Goal: Transaction & Acquisition: Purchase product/service

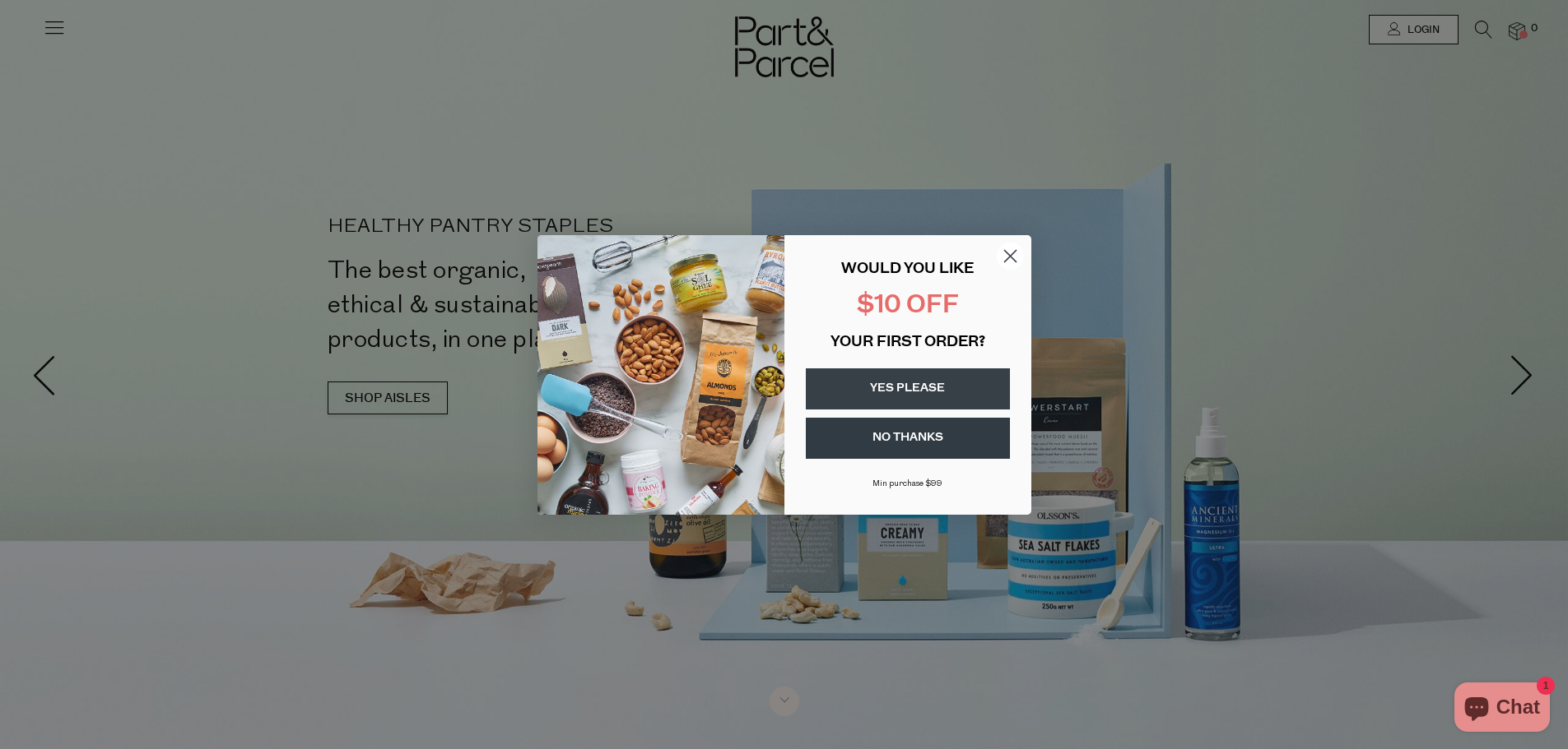
click at [1006, 252] on icon "Close dialog" at bounding box center [1010, 256] width 12 height 12
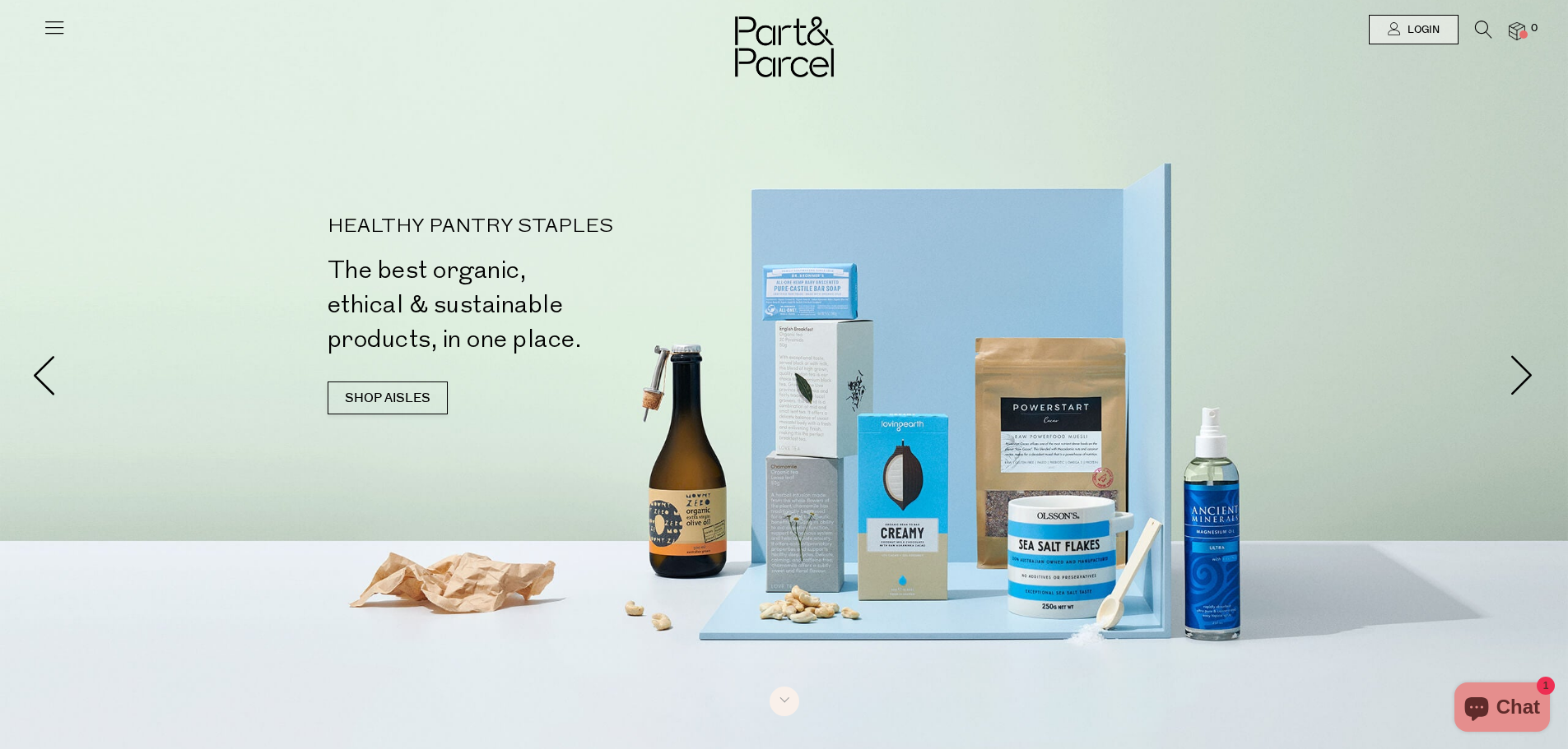
click at [1474, 27] on icon at bounding box center [1483, 29] width 17 height 18
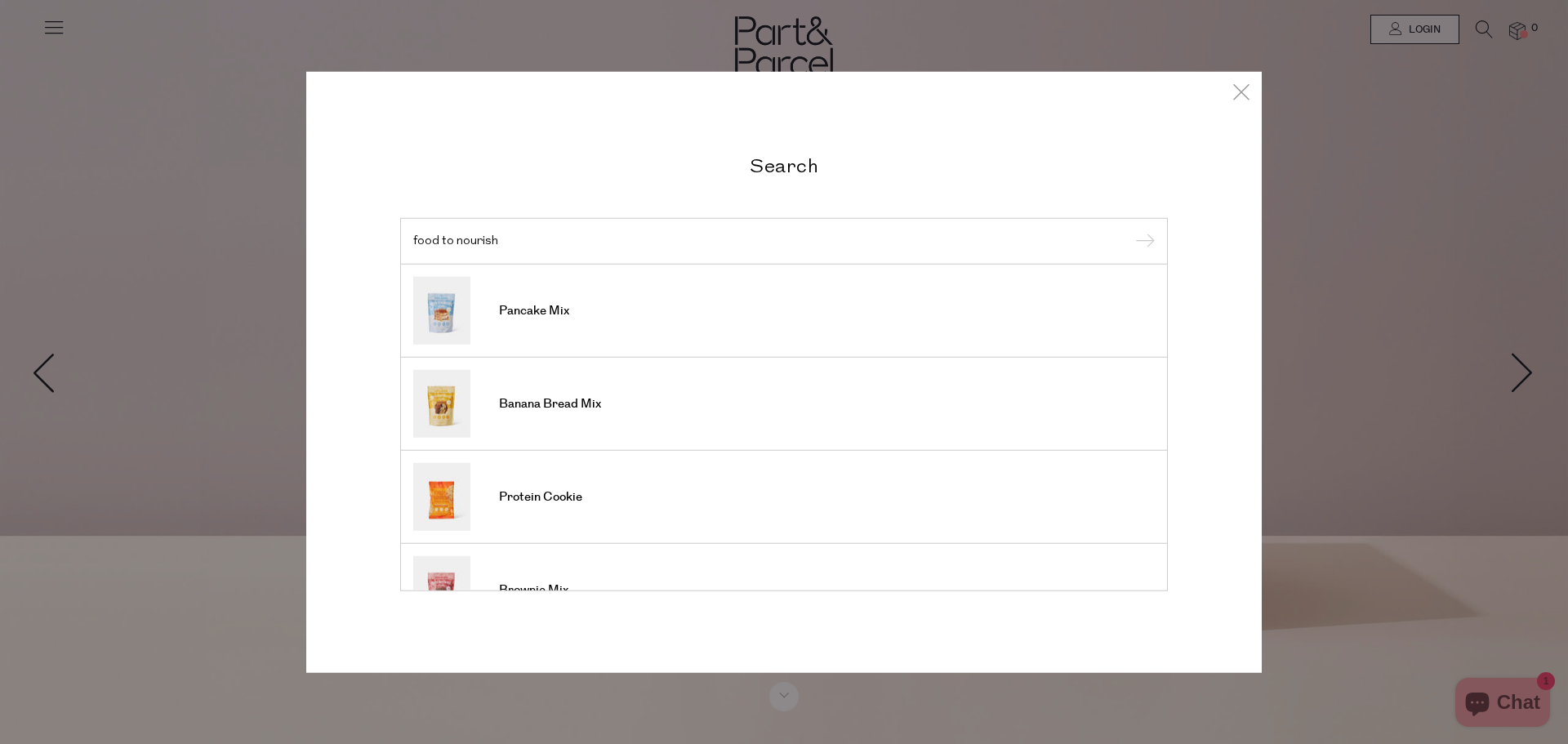
type input "food to nourish"
click at [1131, 230] on input "submit" at bounding box center [1143, 243] width 25 height 25
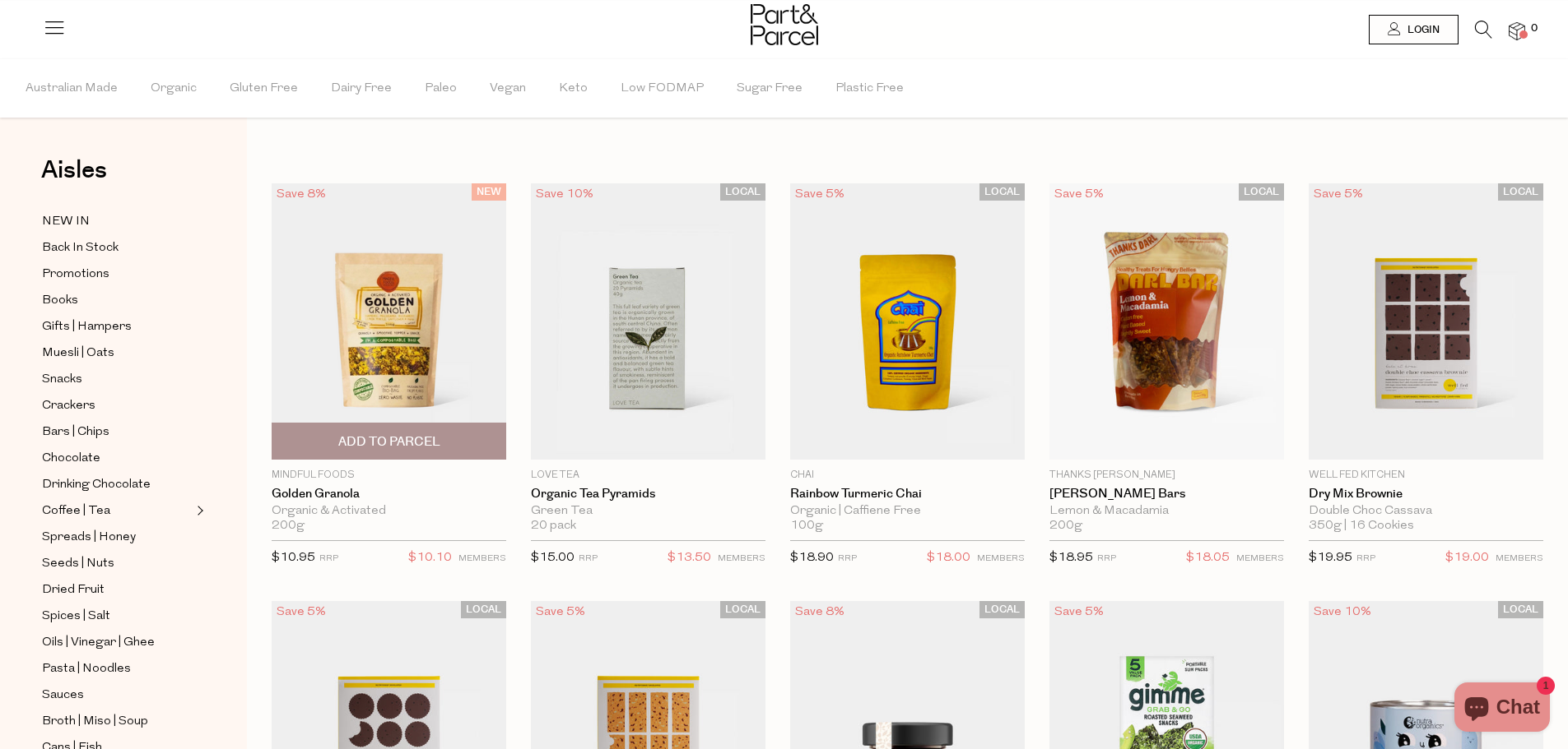
click at [407, 372] on img at bounding box center [388, 321] width 235 height 276
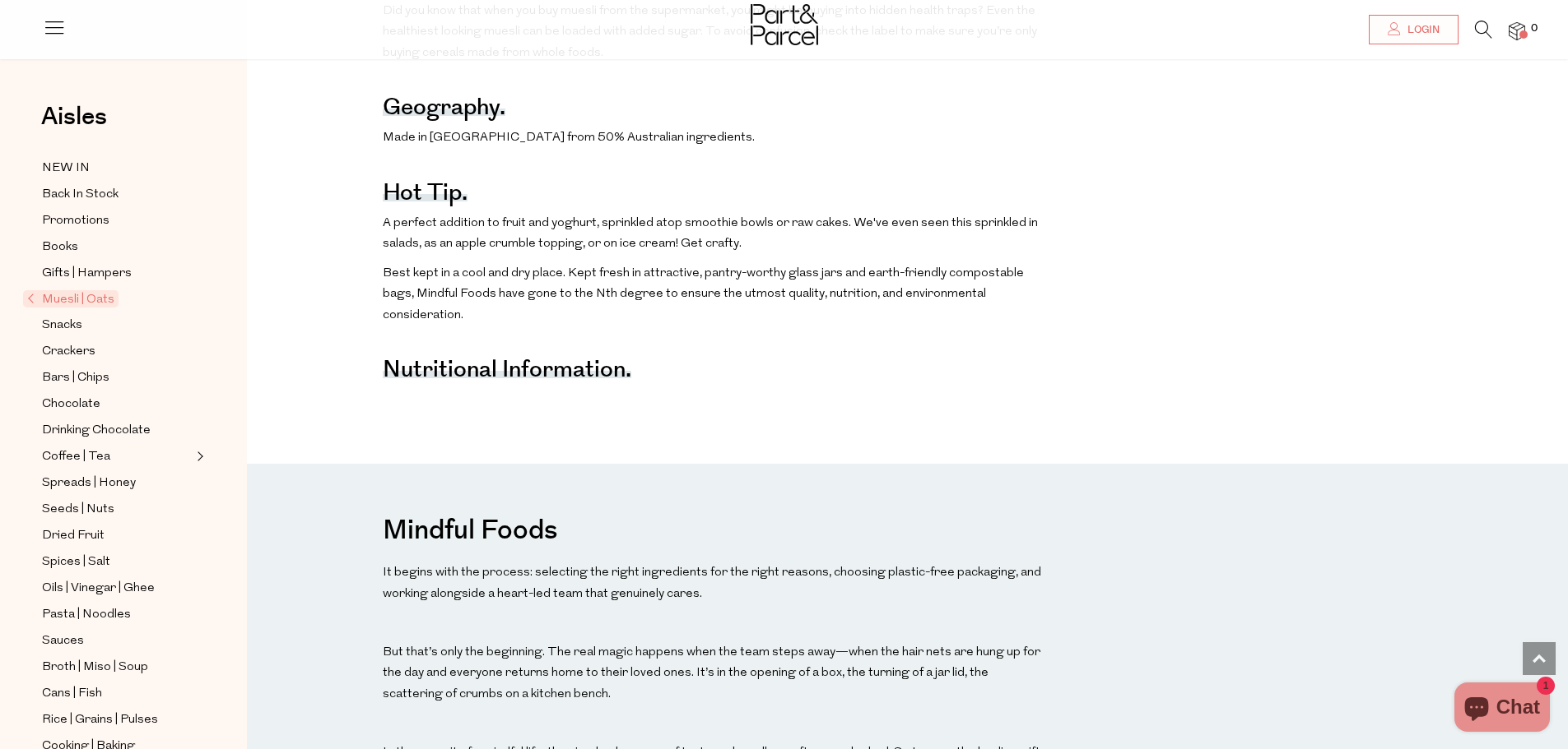
scroll to position [1563, 0]
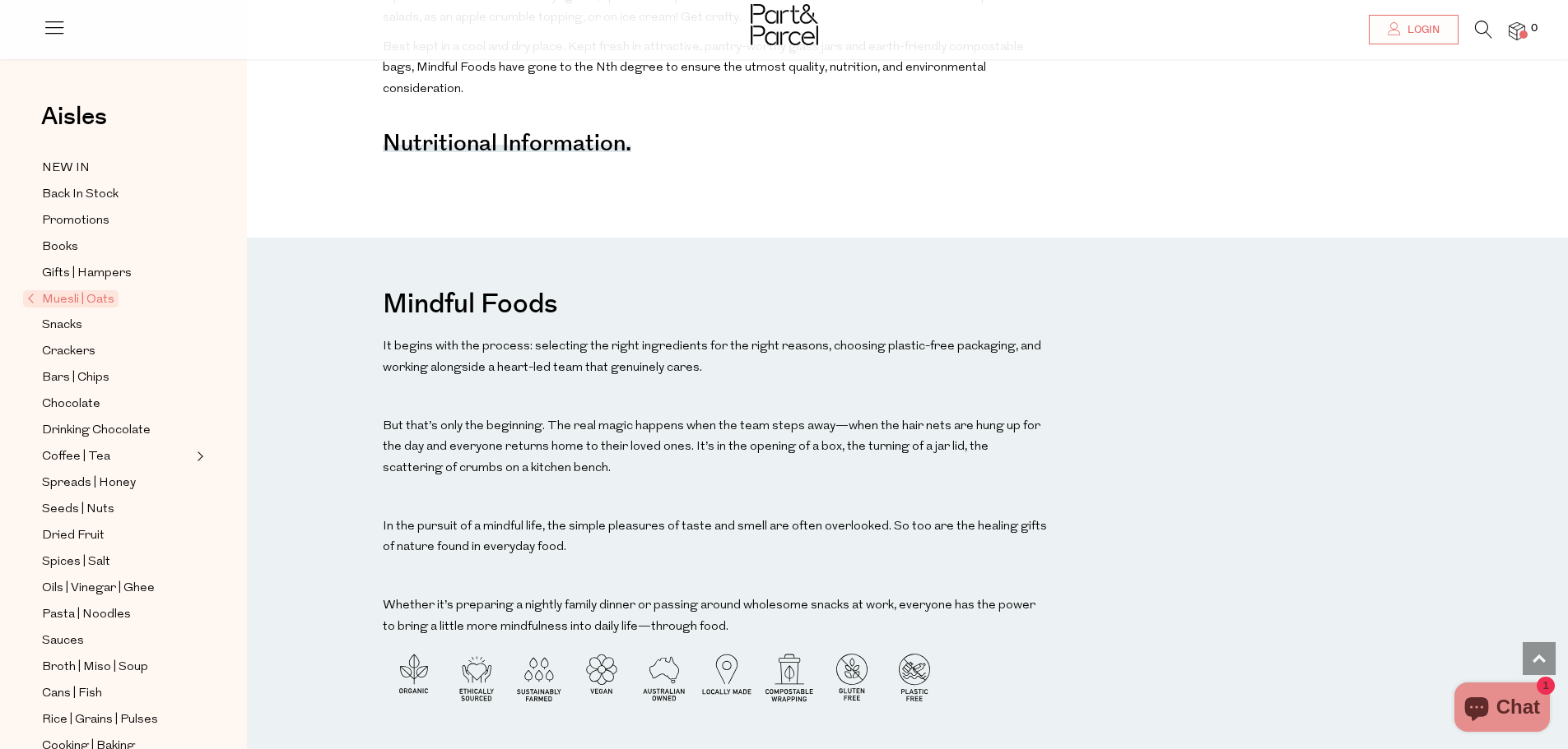
click at [602, 153] on strong "Nutritional Information." at bounding box center [506, 143] width 248 height 34
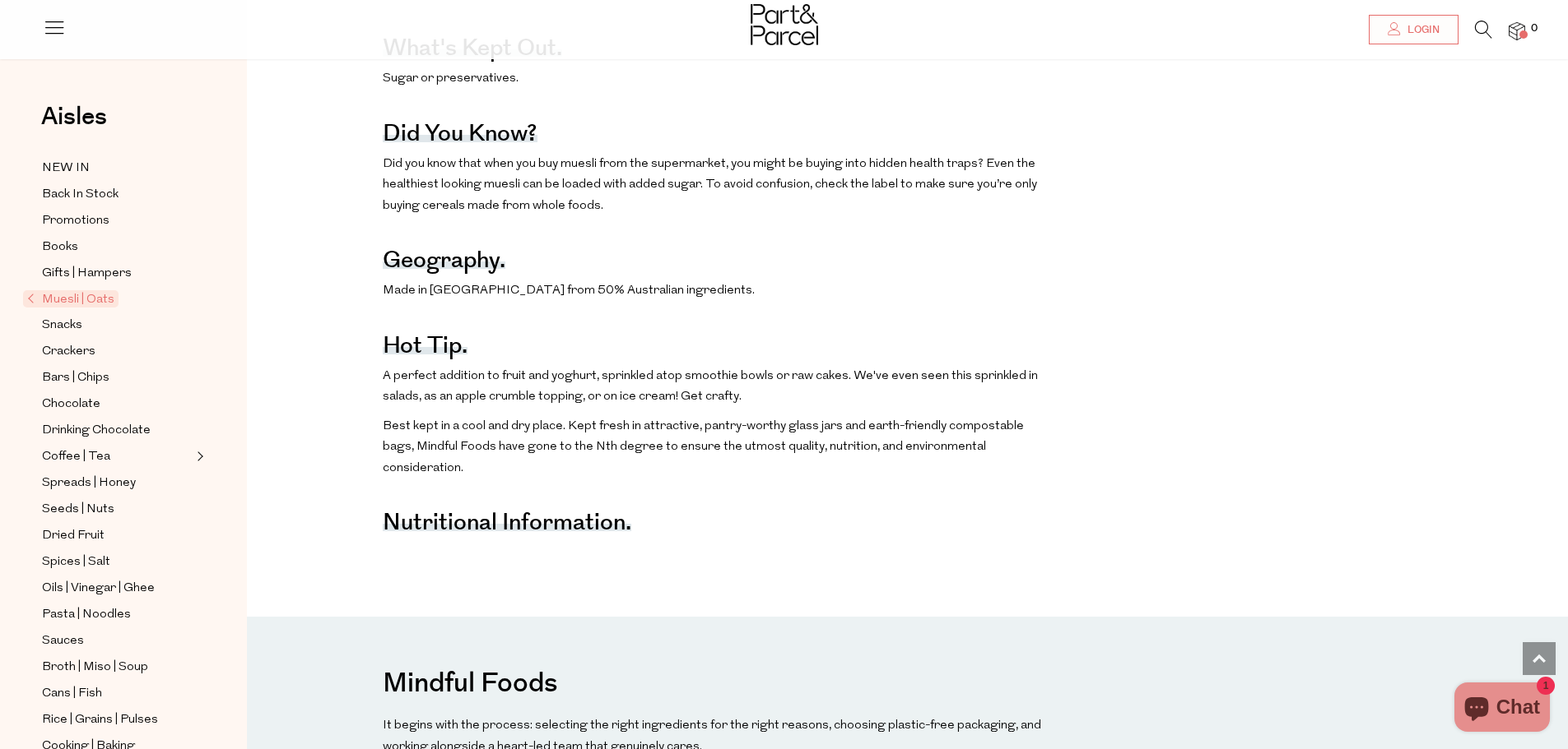
scroll to position [1151, 0]
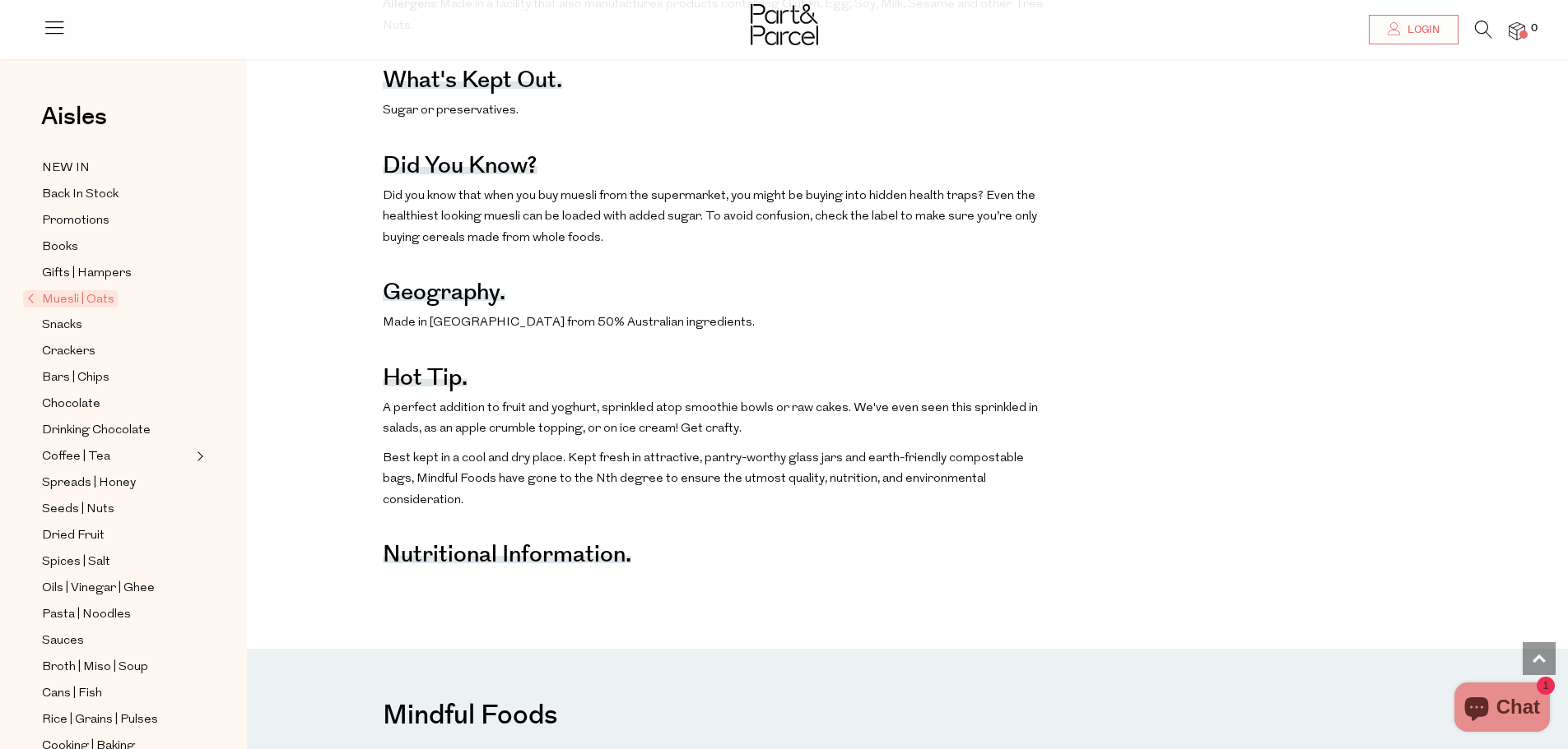
click at [621, 571] on strong "Nutritional Information." at bounding box center [506, 554] width 248 height 34
click at [644, 560] on div "The benefits. Can assist with colon health due to resistant starch (non-digesti…" at bounding box center [715, 132] width 666 height 887
click at [488, 543] on div "The benefits. Can assist with colon health due to resistant starch (non-digesti…" at bounding box center [715, 132] width 666 height 887
click at [68, 294] on span "Muesli | Oats" at bounding box center [70, 299] width 96 height 17
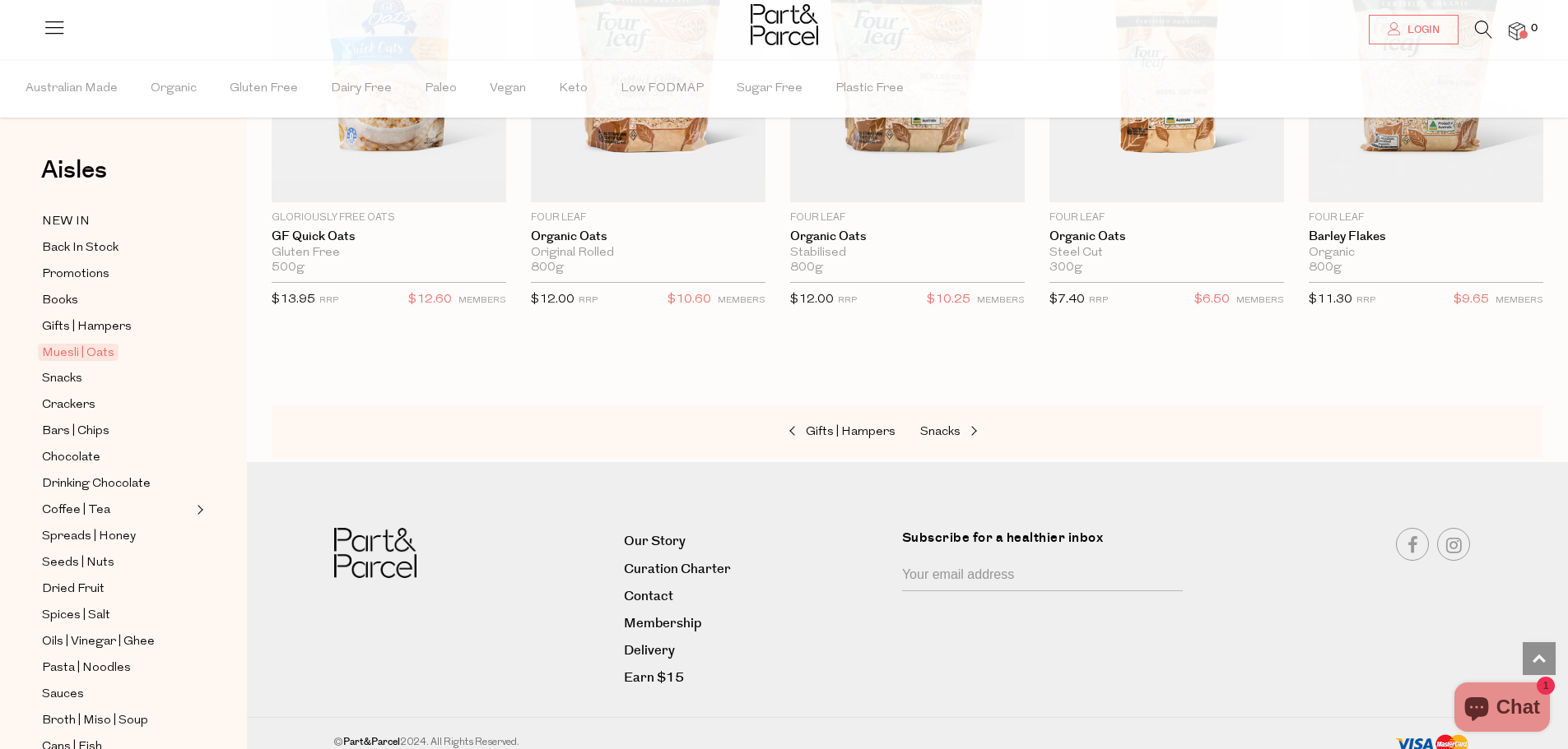
scroll to position [4059, 0]
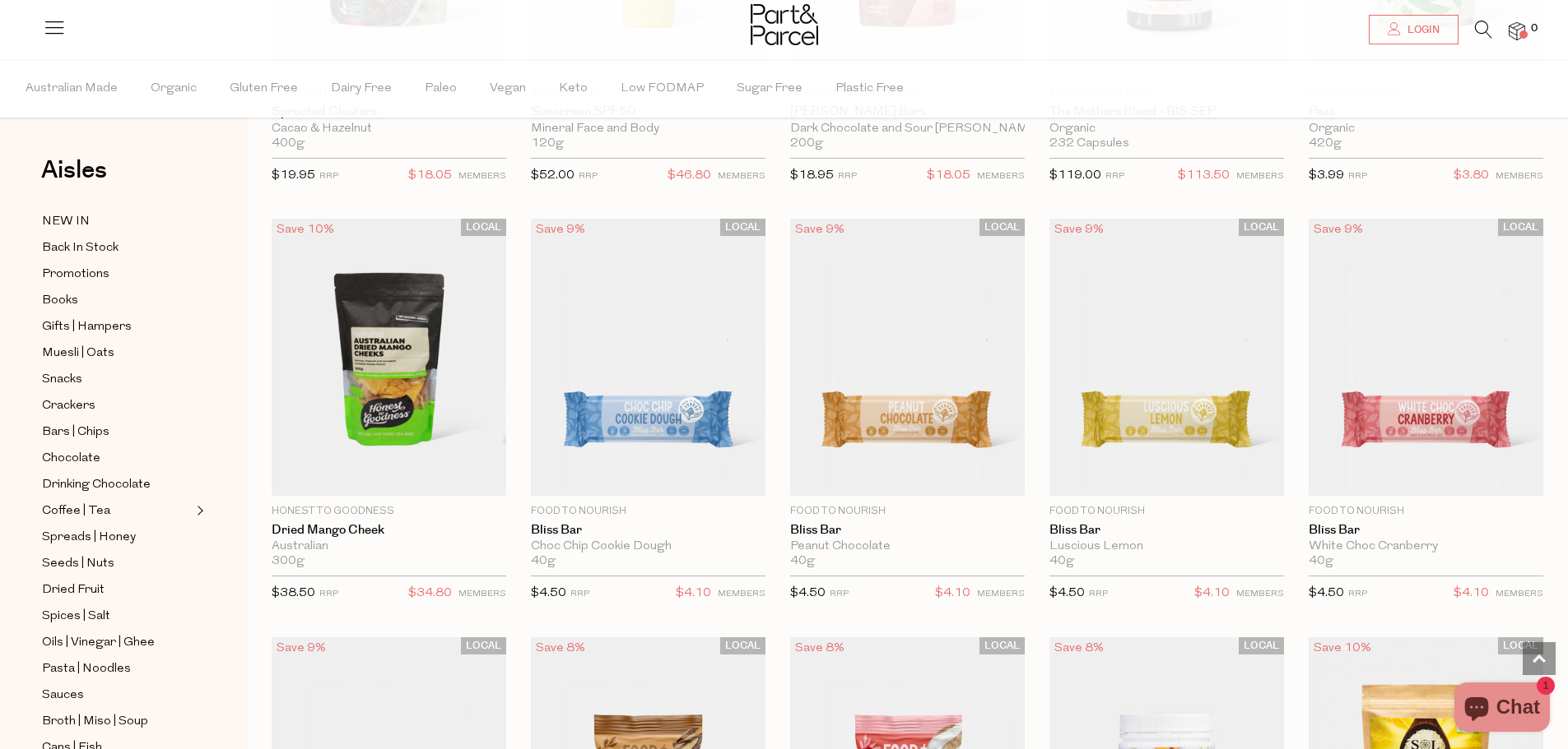
scroll to position [2057, 0]
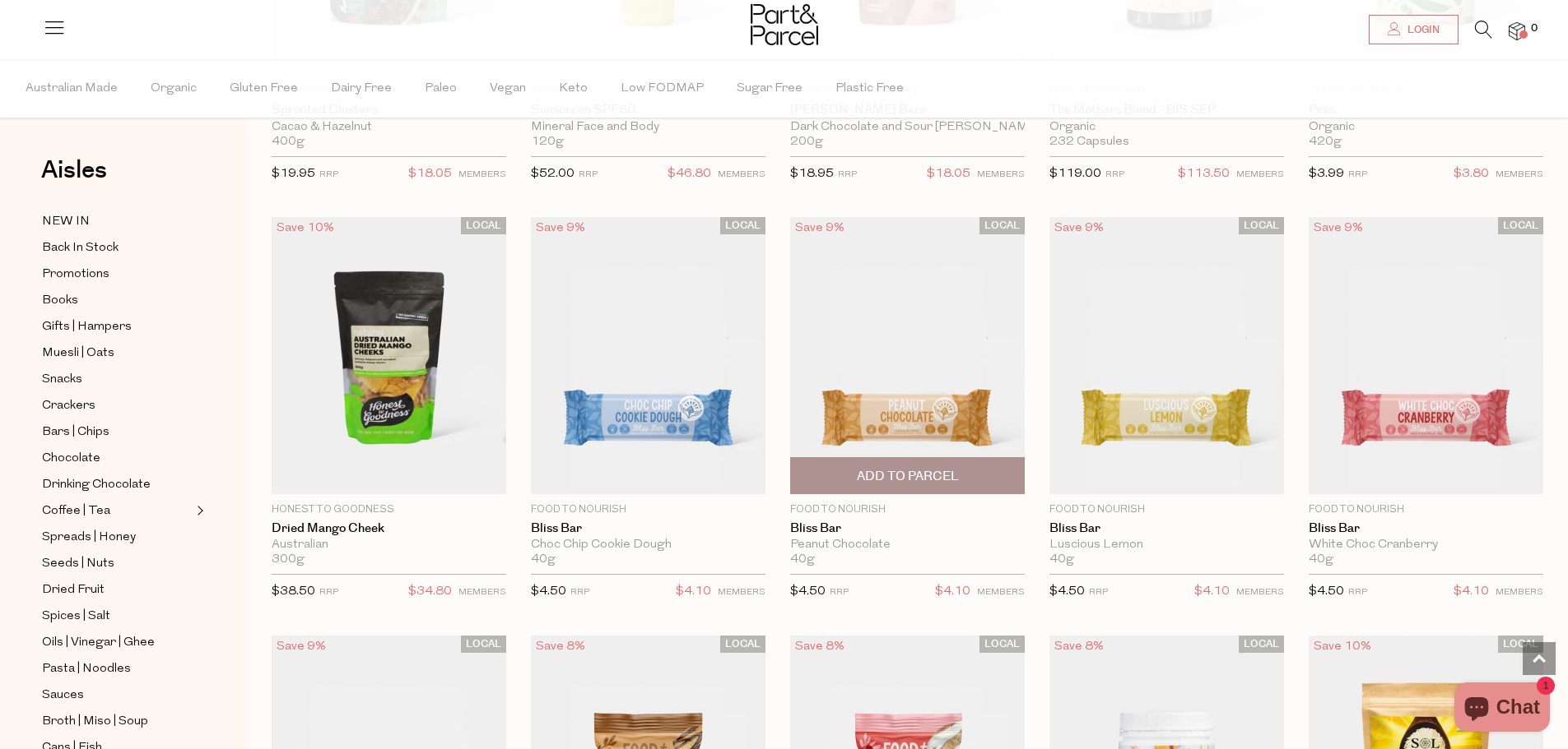
click at [877, 430] on img at bounding box center [907, 355] width 235 height 276
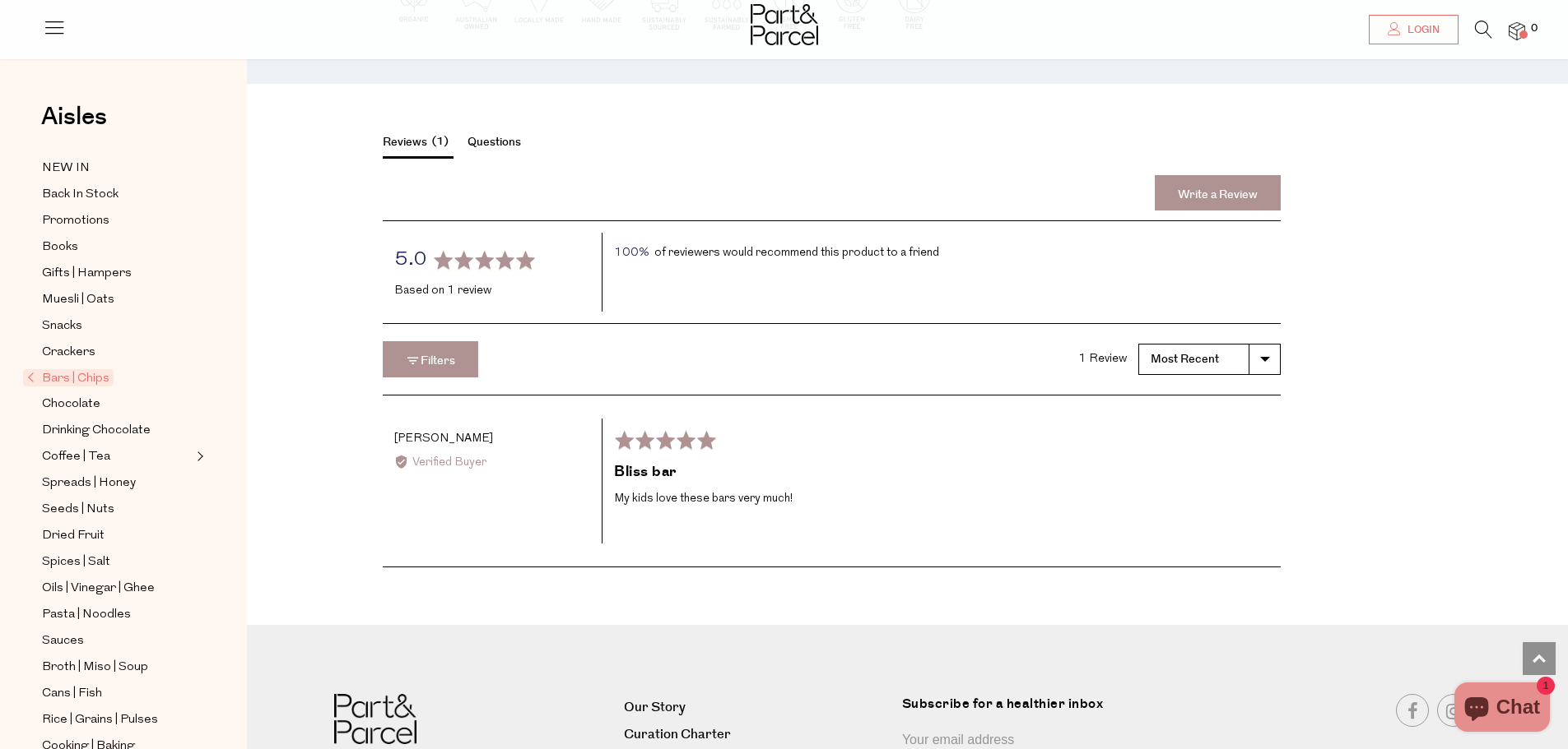
scroll to position [2550, 0]
